Goal: Task Accomplishment & Management: Manage account settings

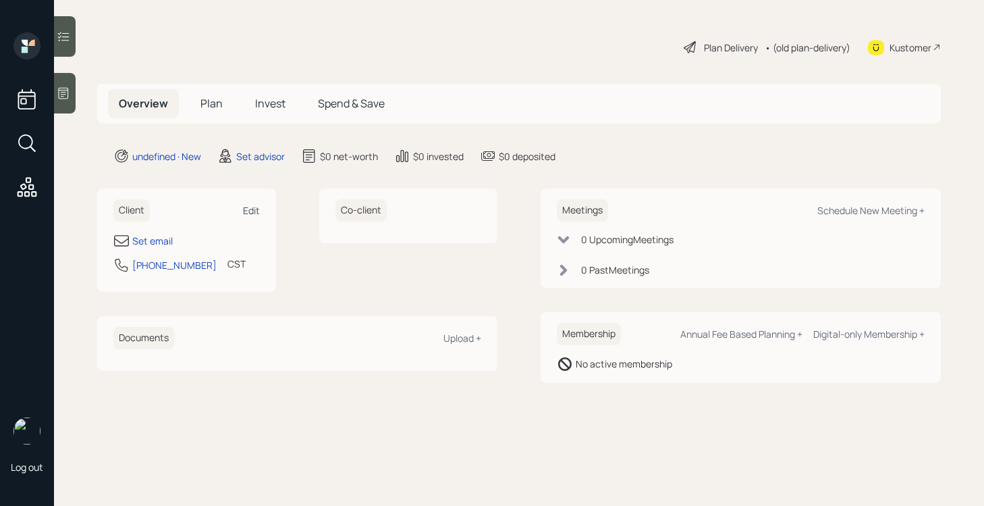
click at [258, 206] on div "Edit" at bounding box center [251, 210] width 17 height 13
select select "America/[GEOGRAPHIC_DATA]"
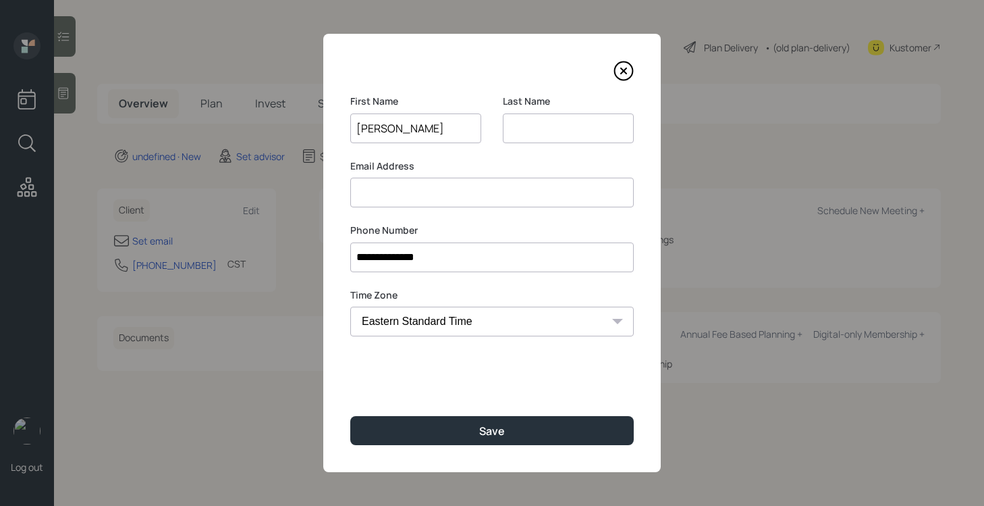
type input "[PERSON_NAME]"
type input "b"
type input "[PERSON_NAME]"
click at [448, 196] on input at bounding box center [491, 193] width 283 height 30
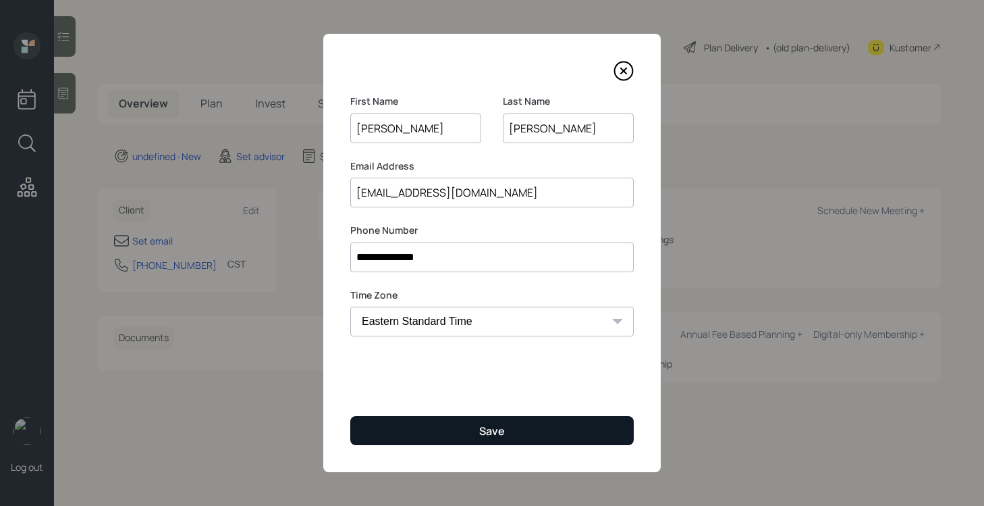
type input "[EMAIL_ADDRESS][DOMAIN_NAME]"
click at [470, 418] on button "Save" at bounding box center [491, 430] width 283 height 29
